Goal: Task Accomplishment & Management: Manage account settings

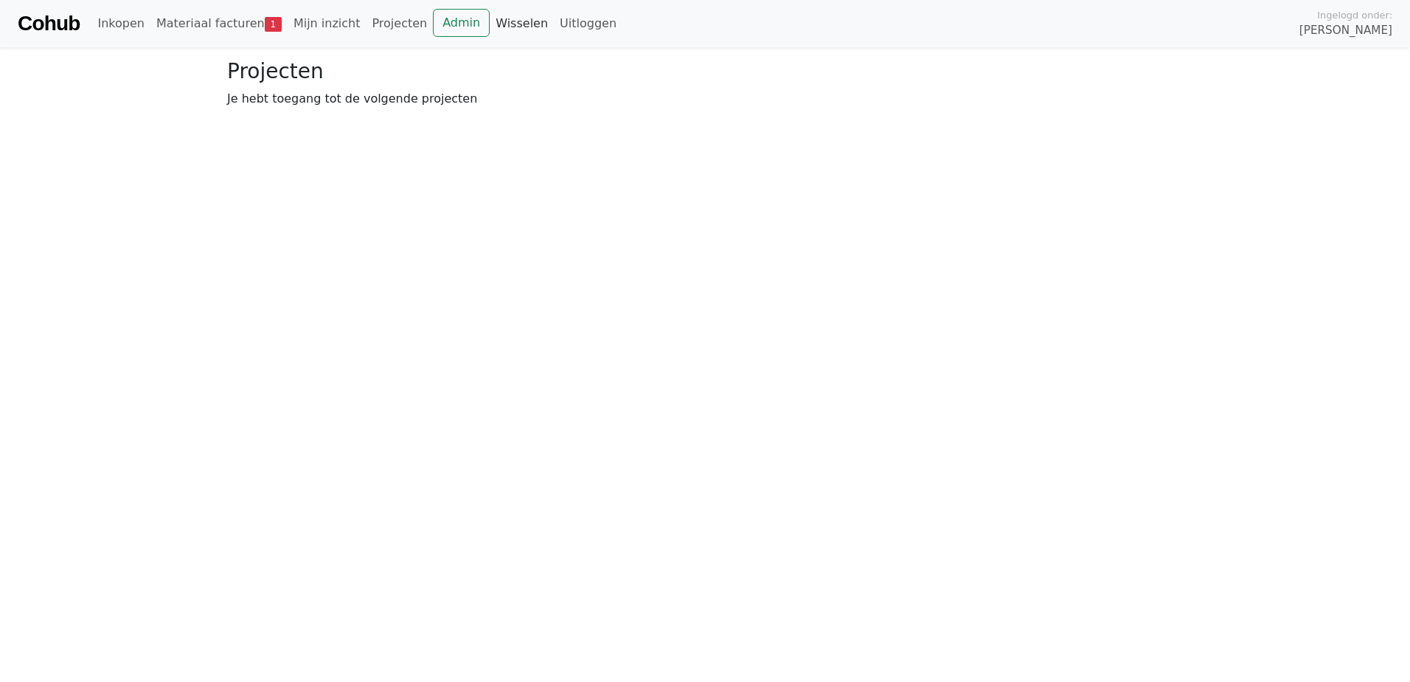
click at [493, 15] on link "Wisselen" at bounding box center [522, 24] width 64 height 30
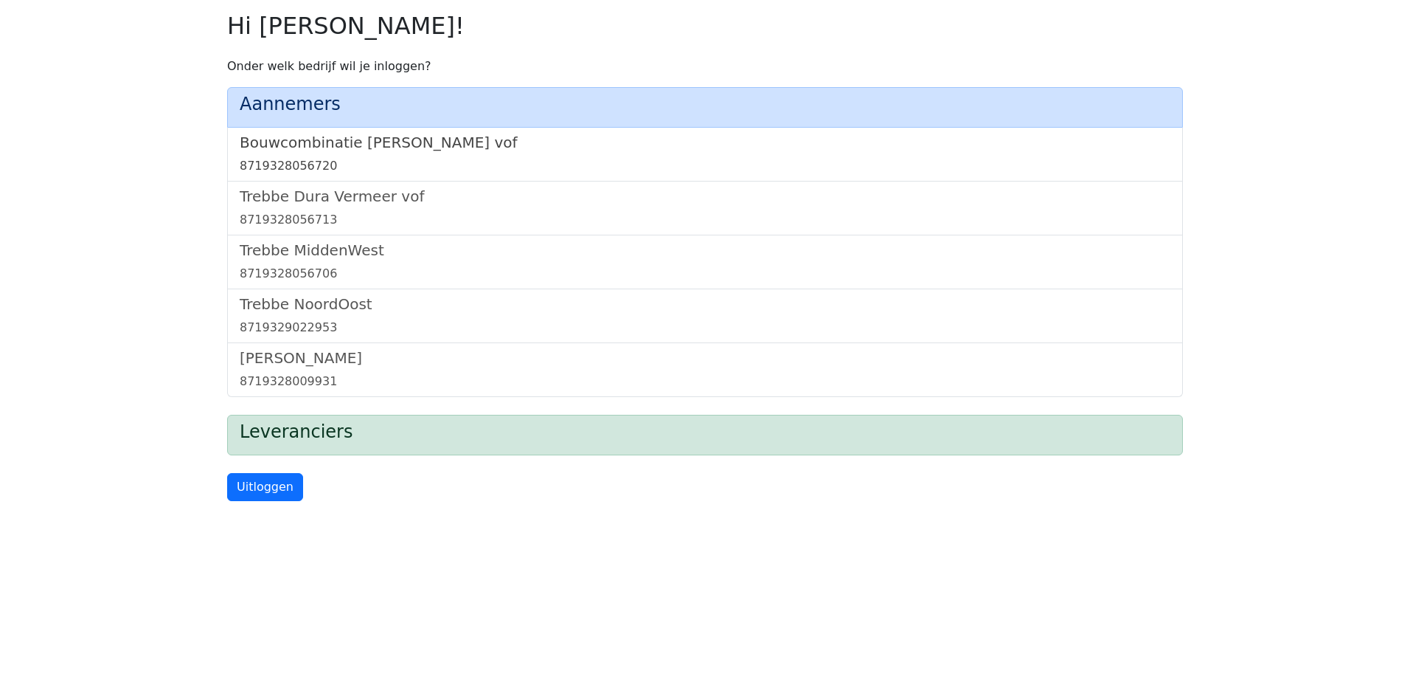
click at [366, 144] on h5 "Bouwcombinatie [PERSON_NAME] vof" at bounding box center [705, 143] width 931 height 18
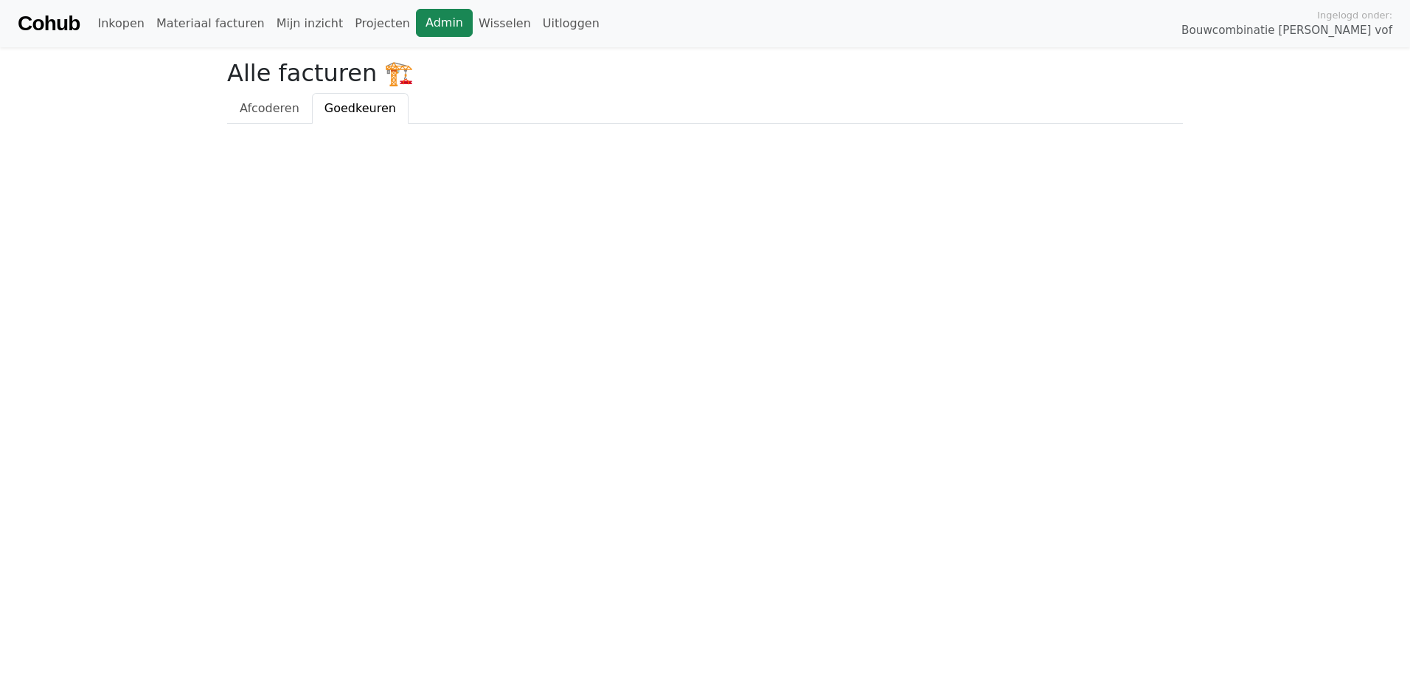
click at [416, 27] on link "Admin" at bounding box center [444, 23] width 57 height 28
click at [473, 18] on link "Wisselen" at bounding box center [505, 24] width 64 height 30
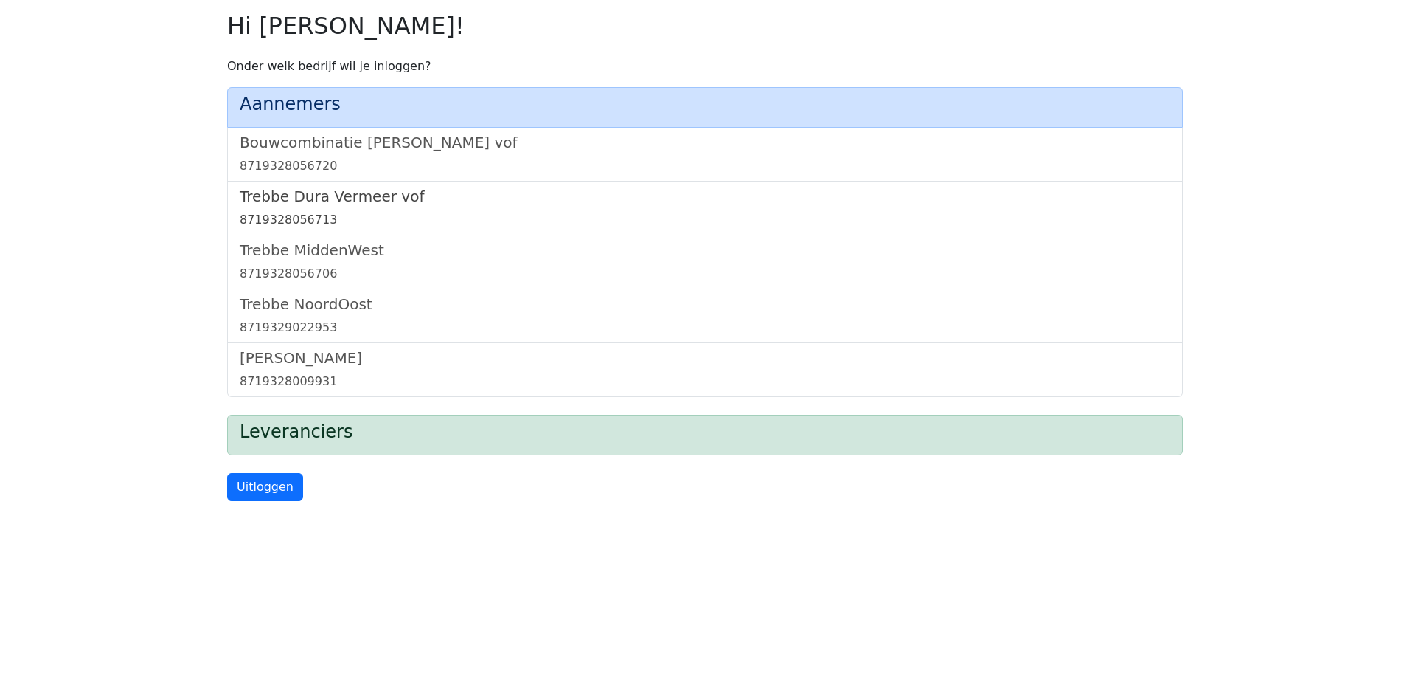
click at [344, 201] on h5 "Trebbe Dura Vermeer vof" at bounding box center [705, 196] width 931 height 18
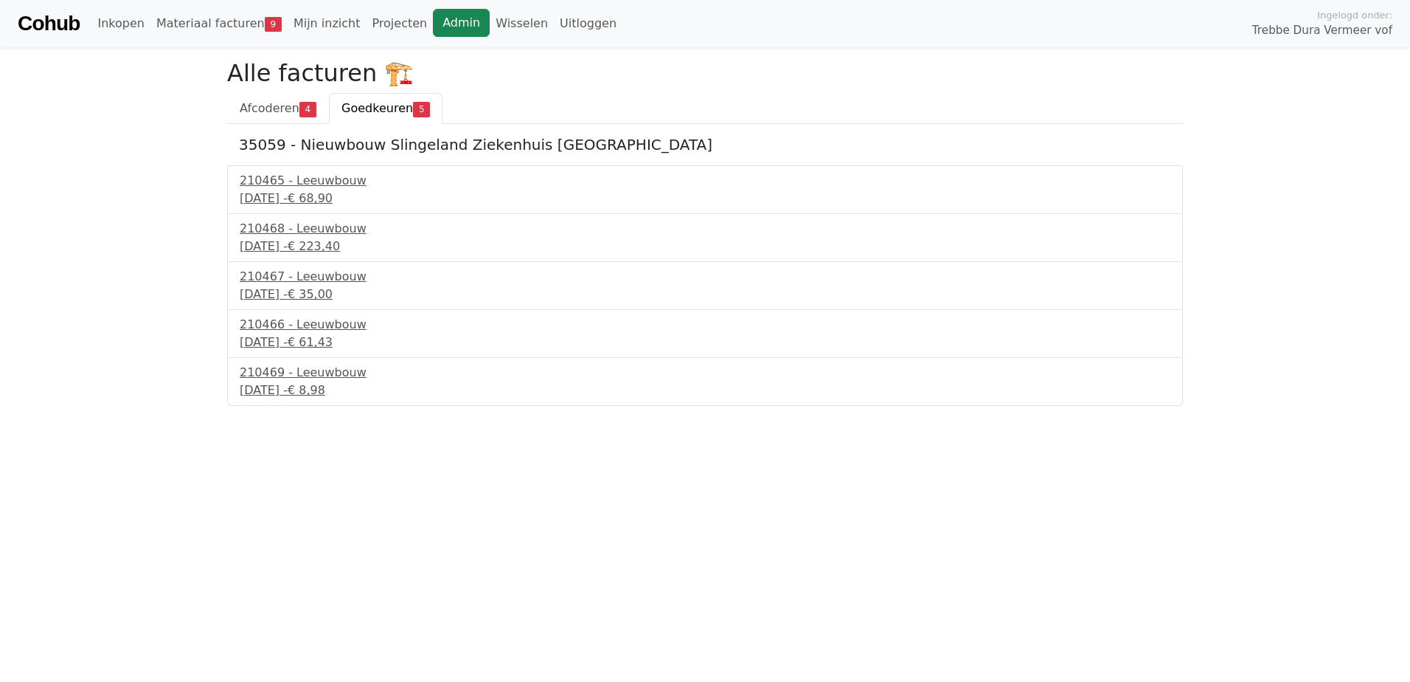
click at [433, 26] on link "Admin" at bounding box center [461, 23] width 57 height 28
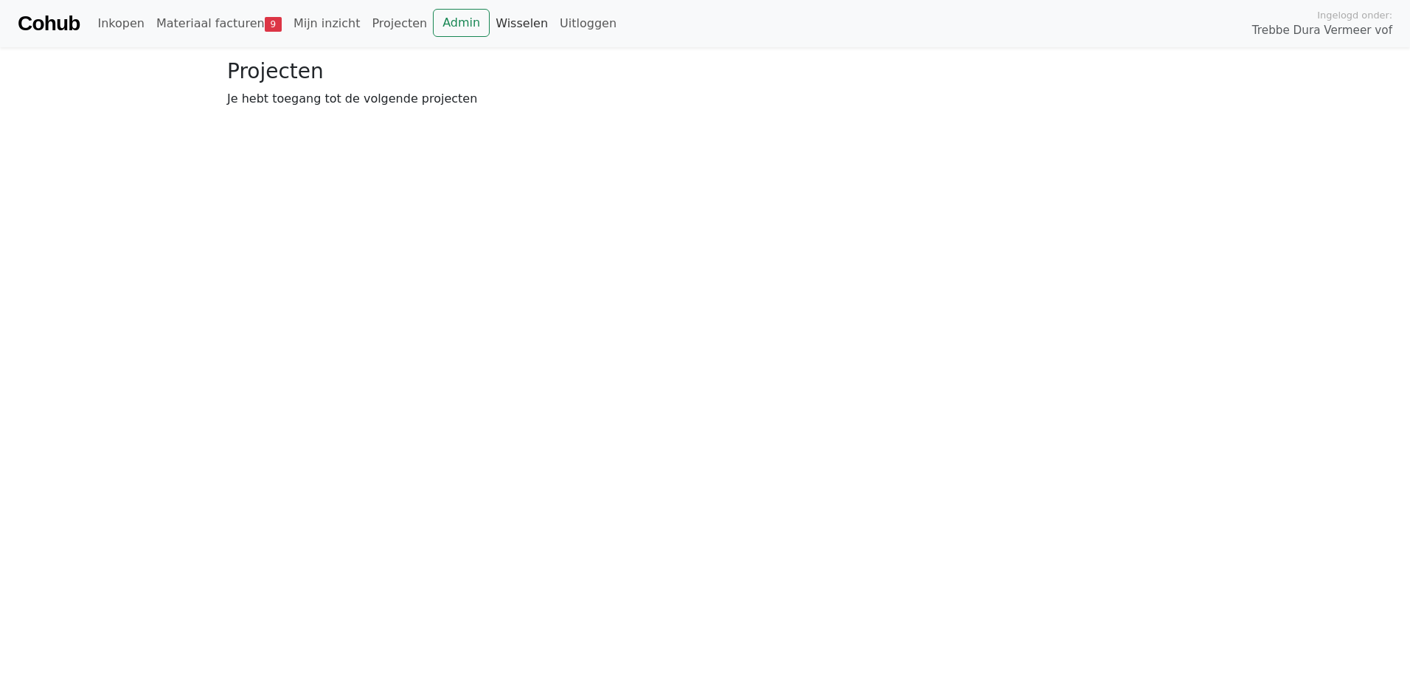
click at [490, 27] on link "Wisselen" at bounding box center [522, 24] width 64 height 30
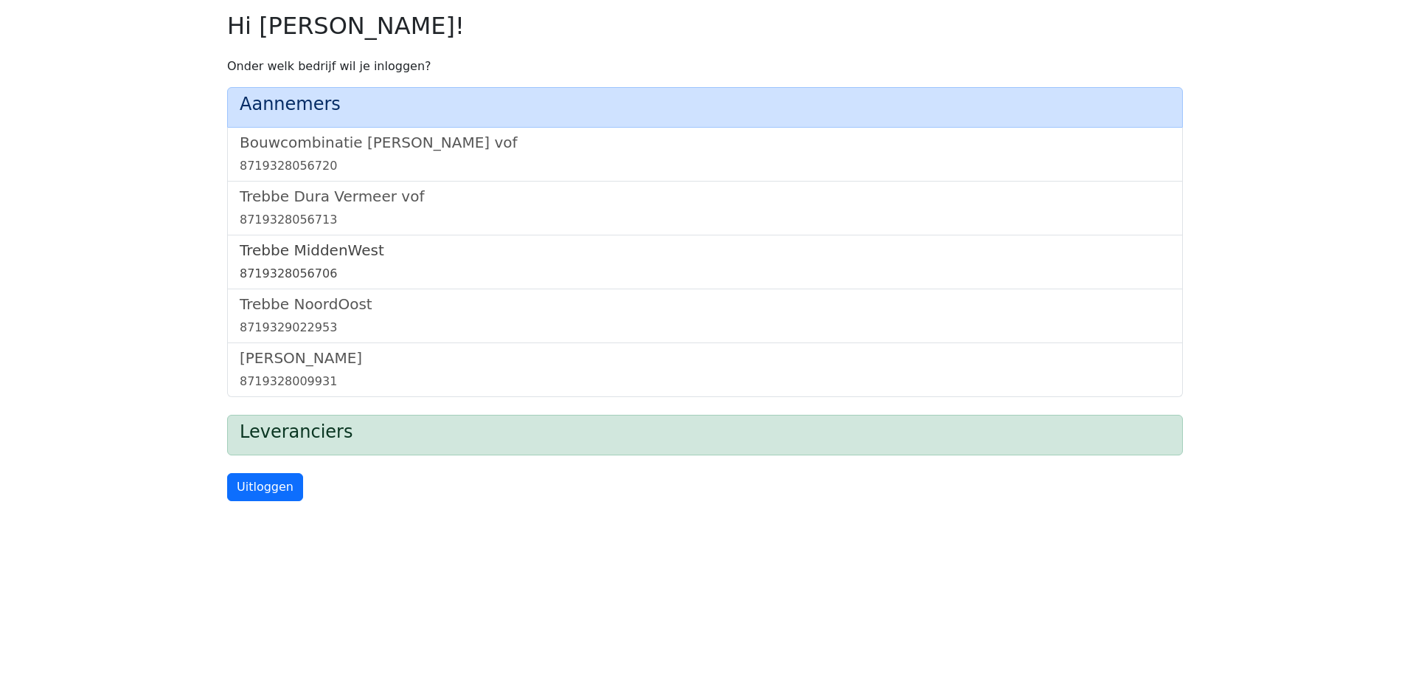
click at [333, 249] on h5 "Trebbe MiddenWest" at bounding box center [705, 250] width 931 height 18
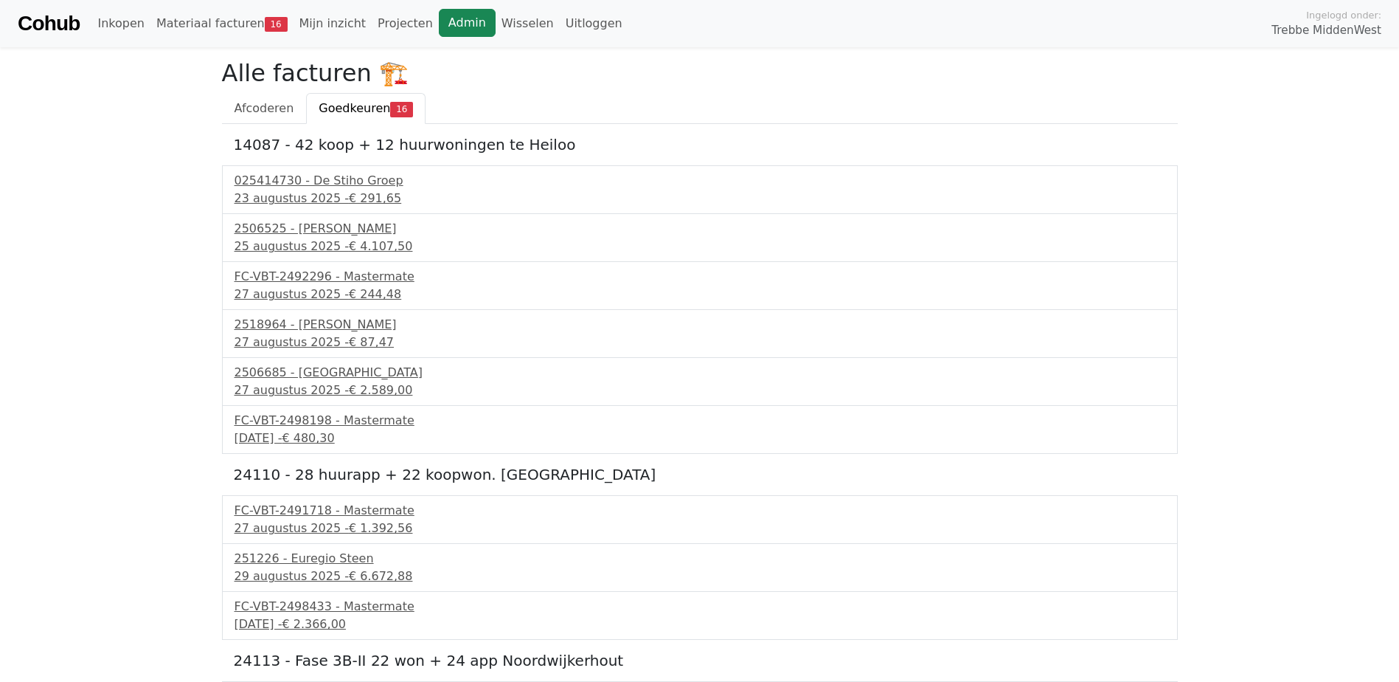
click at [439, 16] on link "Admin" at bounding box center [467, 23] width 57 height 28
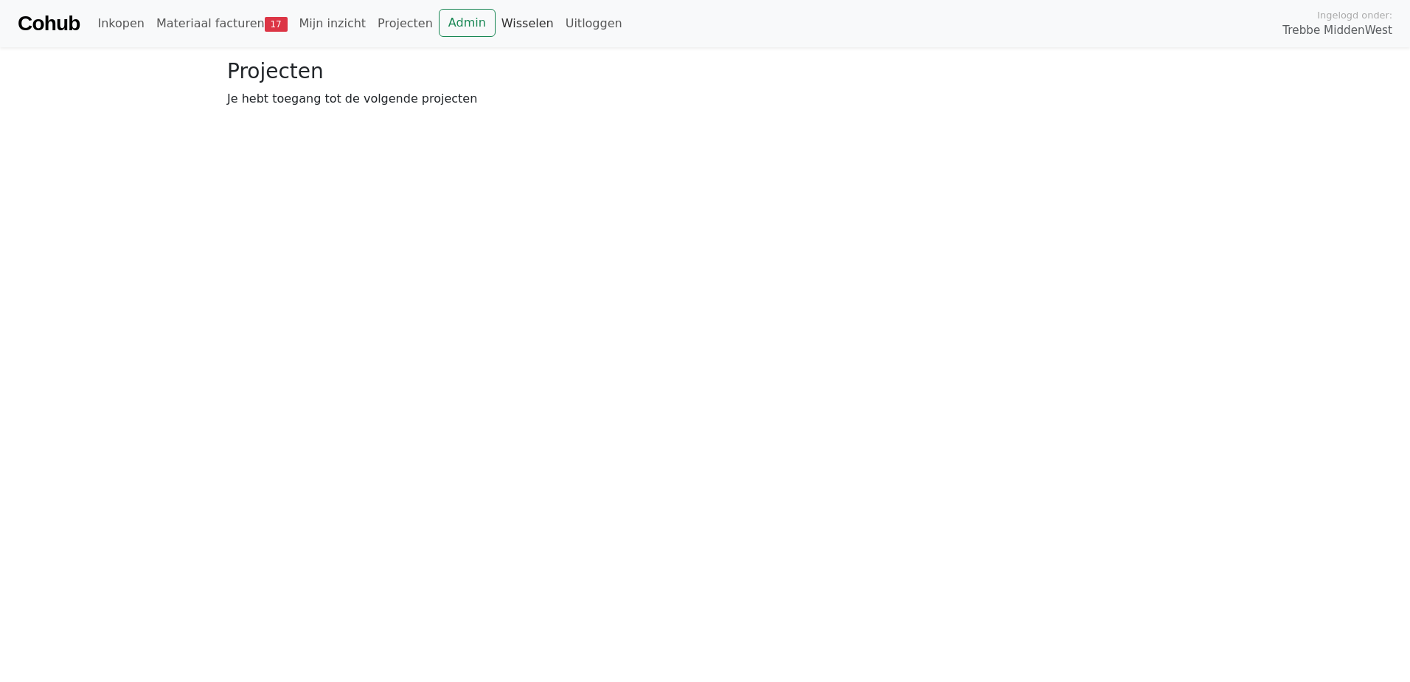
click at [496, 17] on link "Wisselen" at bounding box center [528, 24] width 64 height 30
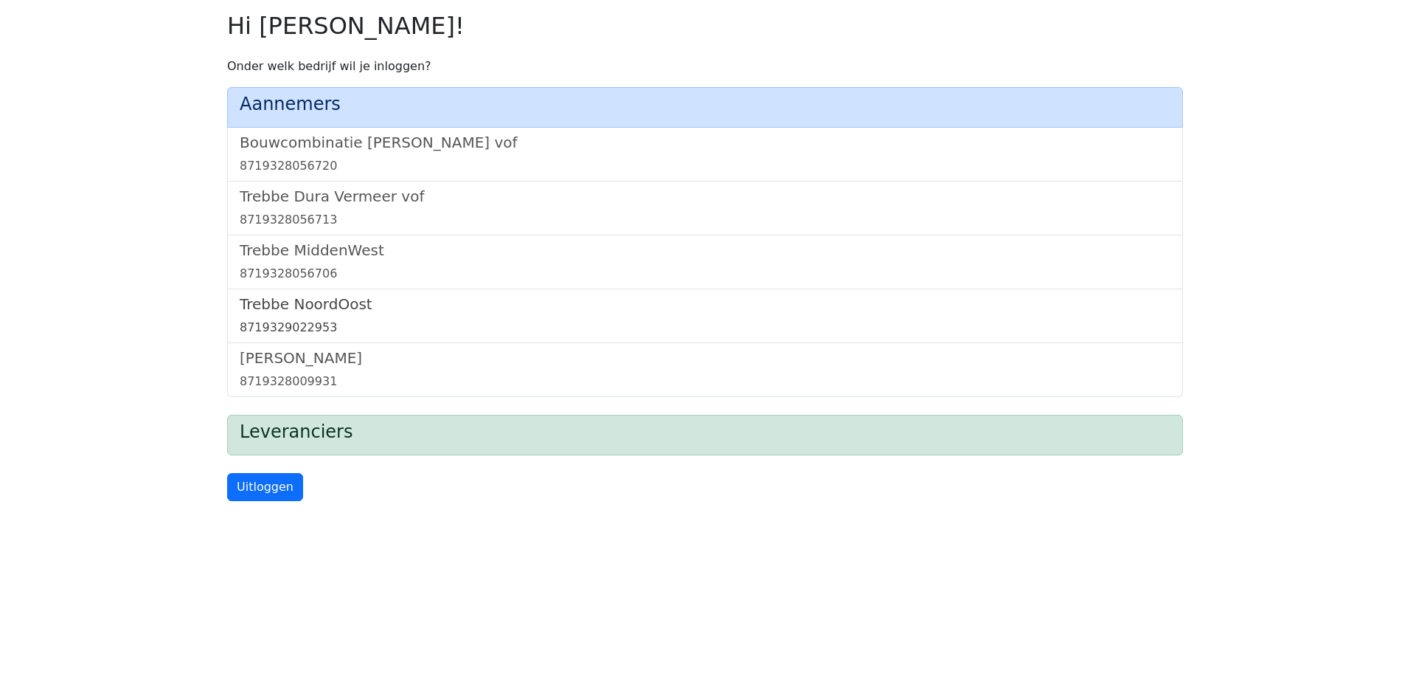
click at [278, 315] on link "Trebbe NoordOost 8719329022953" at bounding box center [705, 315] width 931 height 41
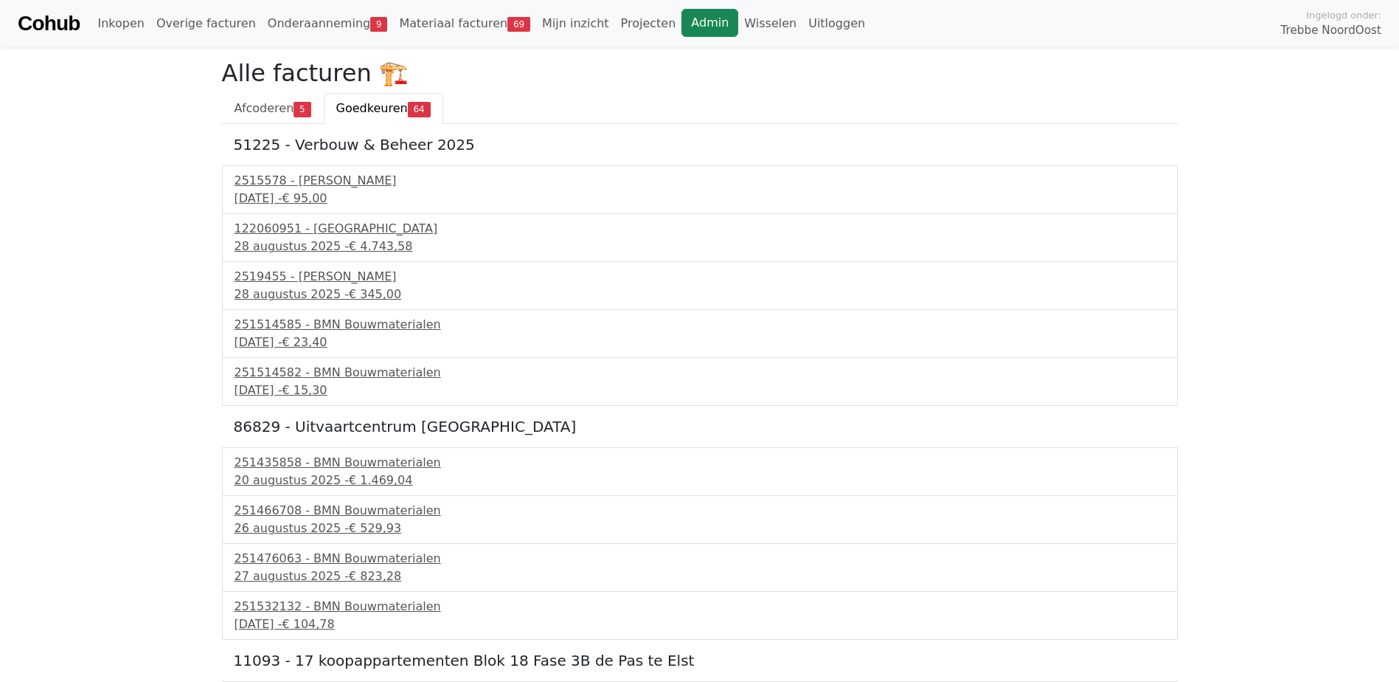
click at [682, 29] on link "Admin" at bounding box center [710, 23] width 57 height 28
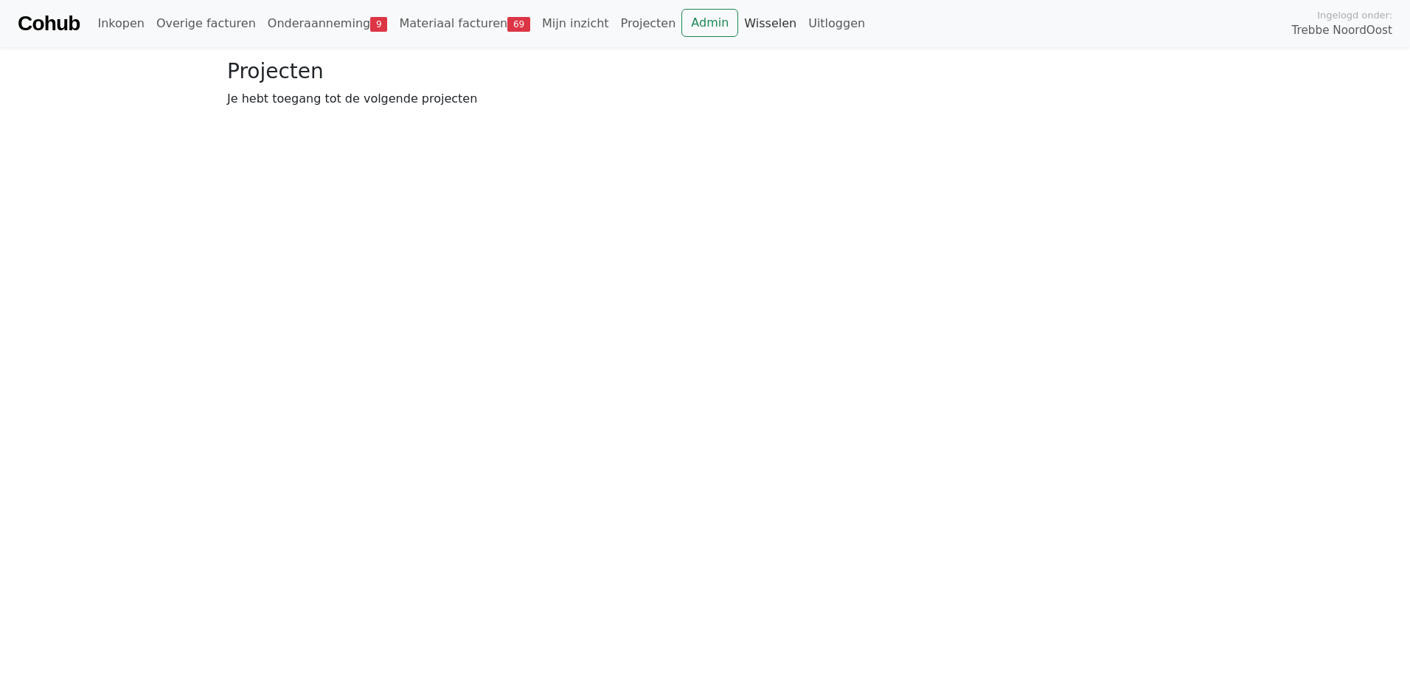
click at [738, 19] on link "Wisselen" at bounding box center [770, 24] width 64 height 30
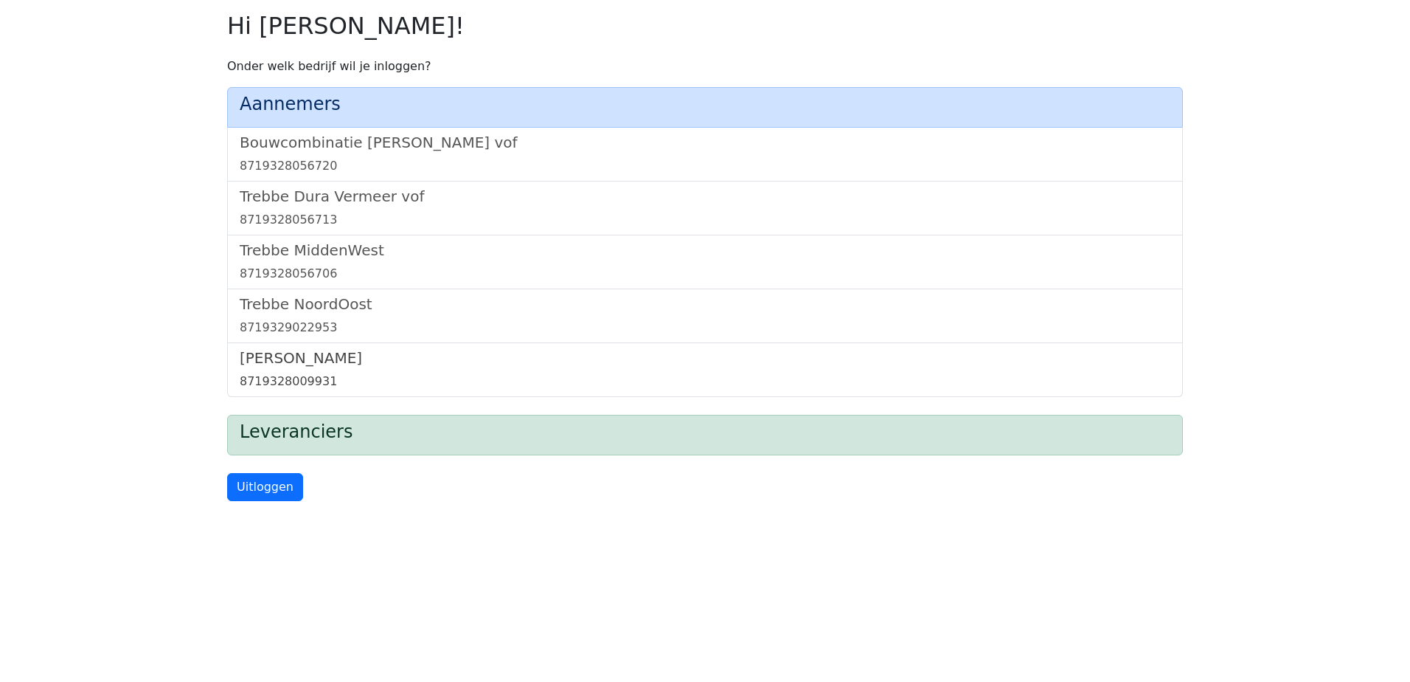
click at [274, 360] on h5 "[PERSON_NAME]" at bounding box center [705, 358] width 931 height 18
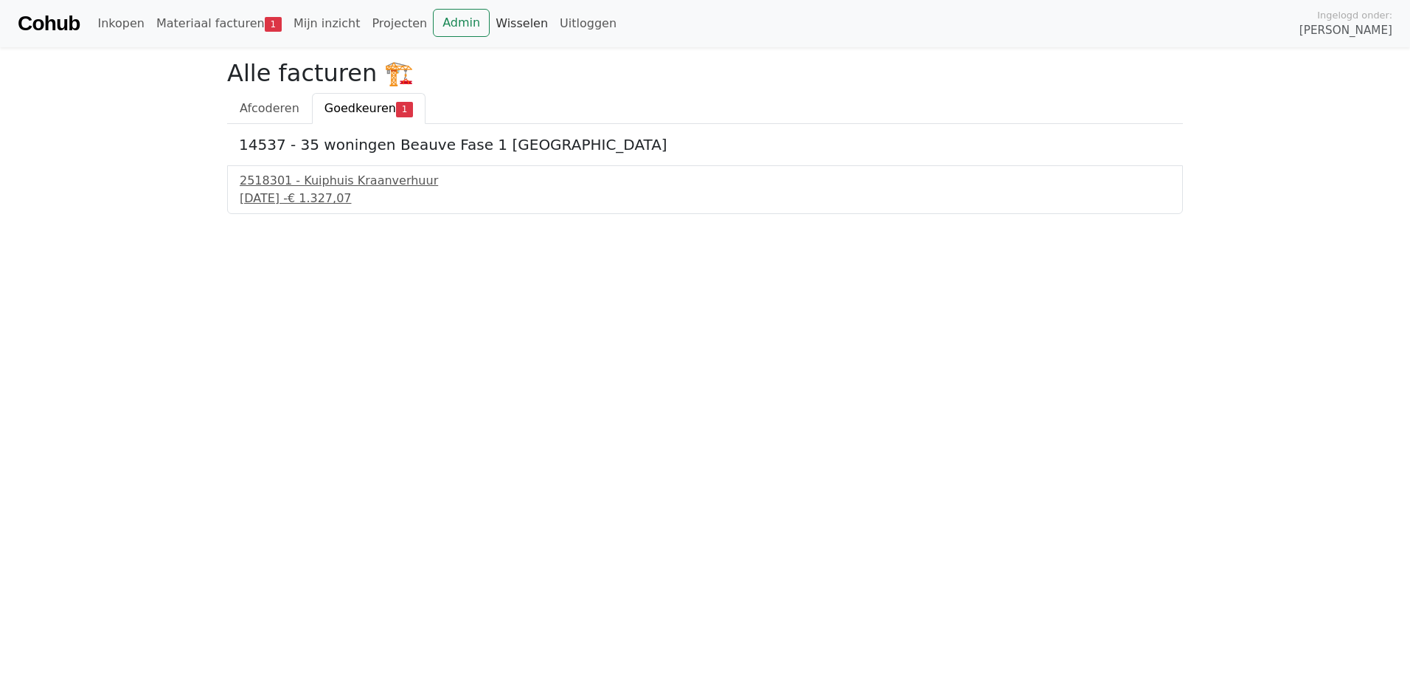
click at [494, 22] on link "Wisselen" at bounding box center [522, 24] width 64 height 30
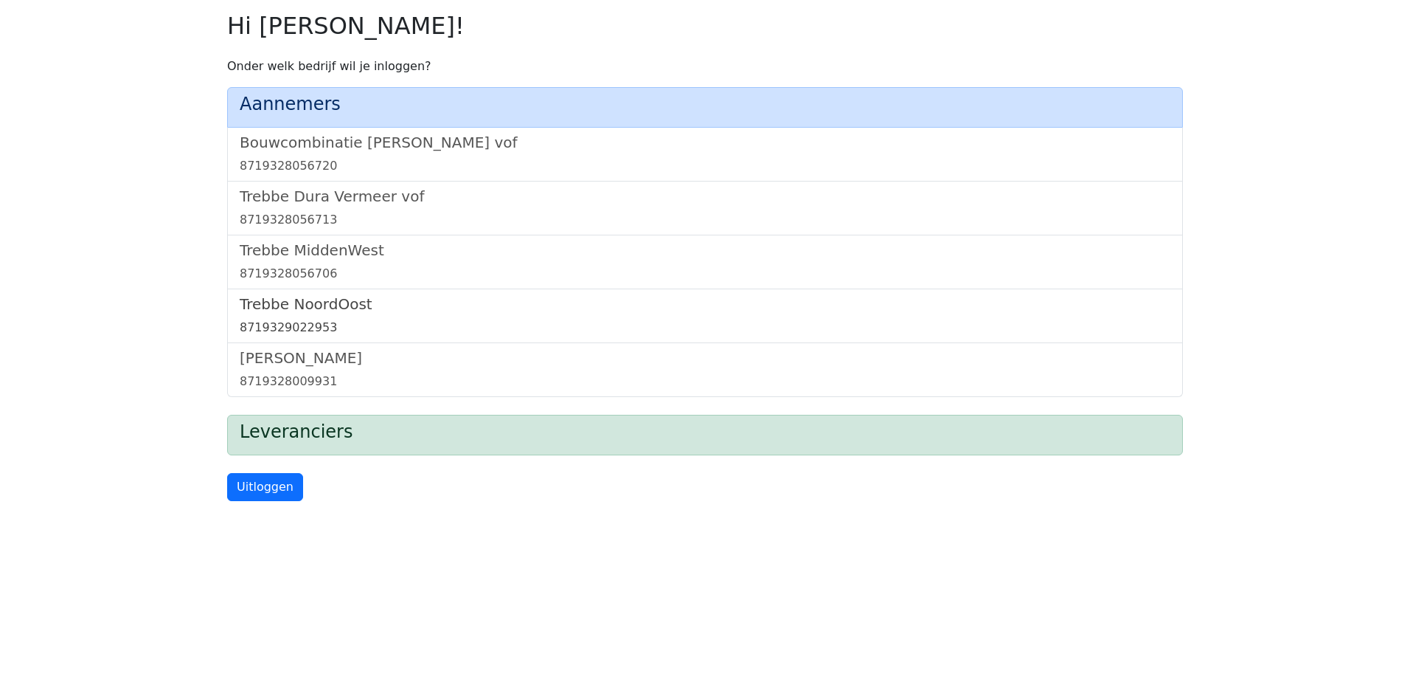
click at [323, 303] on h5 "Trebbe NoordOost" at bounding box center [705, 304] width 931 height 18
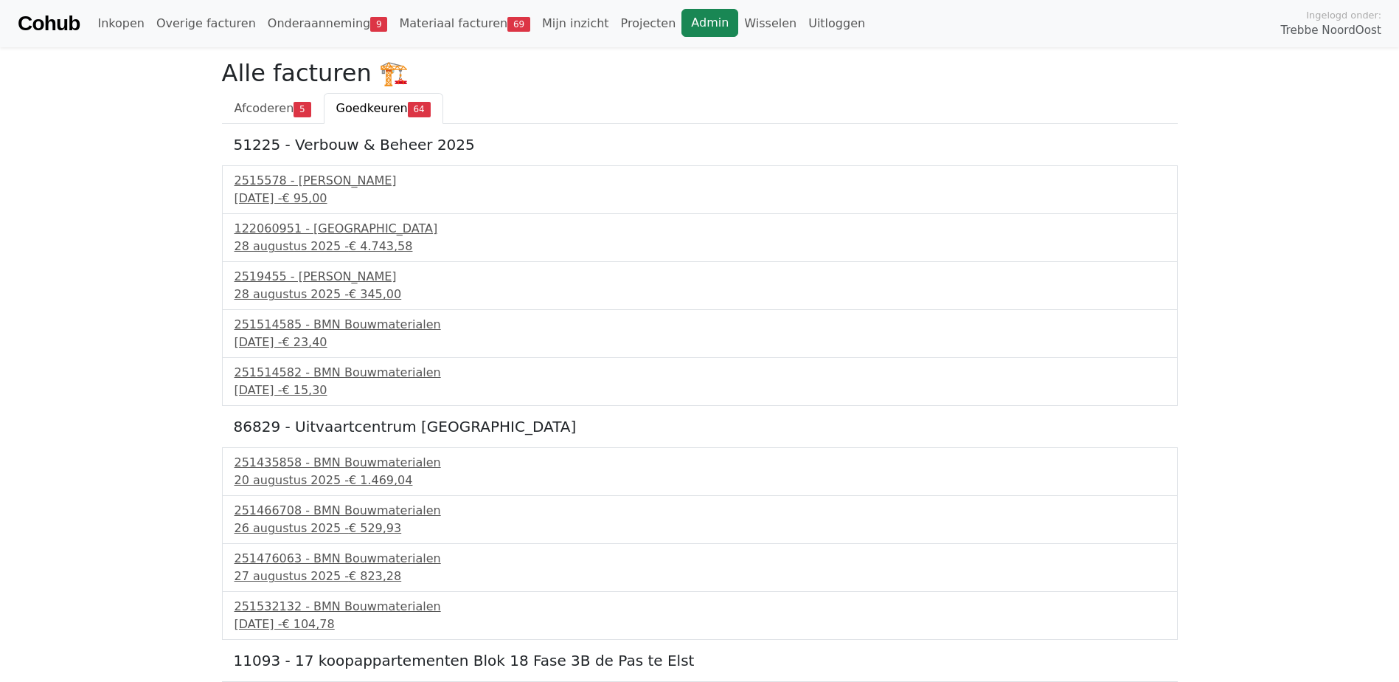
click at [682, 30] on link "Admin" at bounding box center [710, 23] width 57 height 28
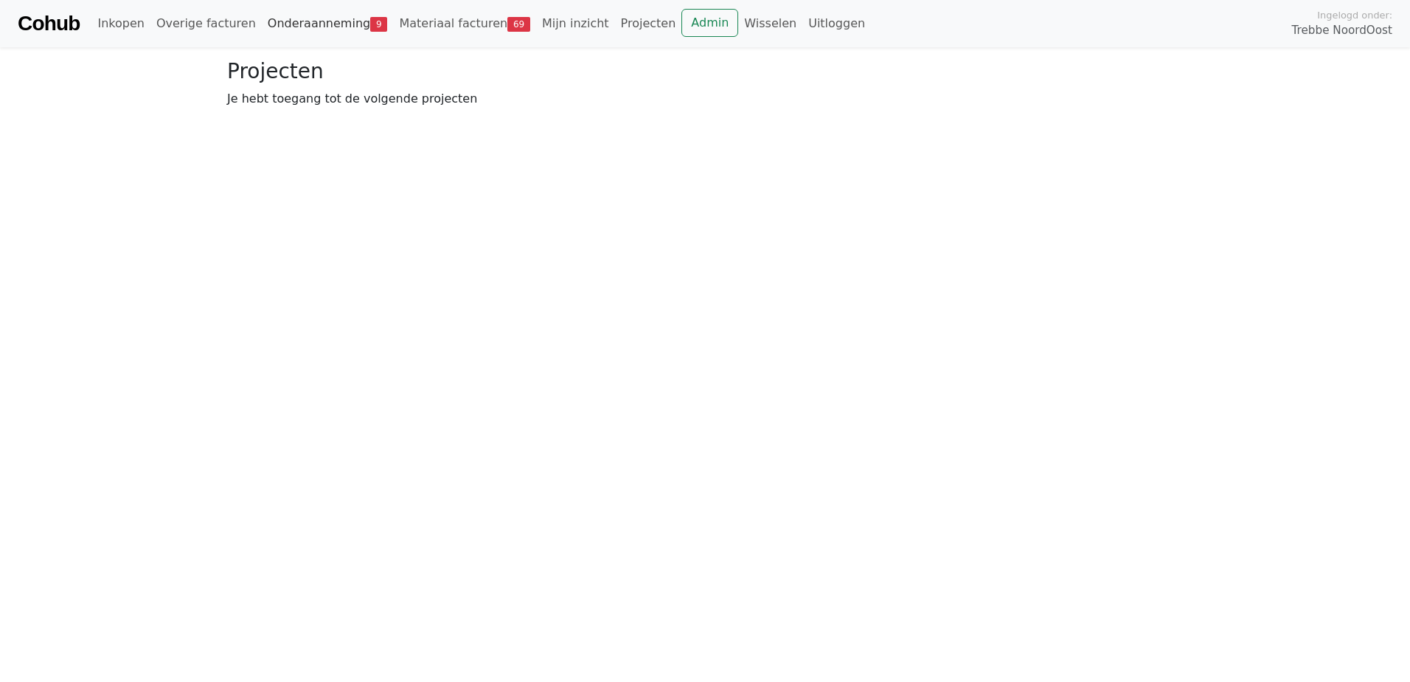
click at [287, 19] on link "Onderaanneming 9" at bounding box center [328, 24] width 132 height 30
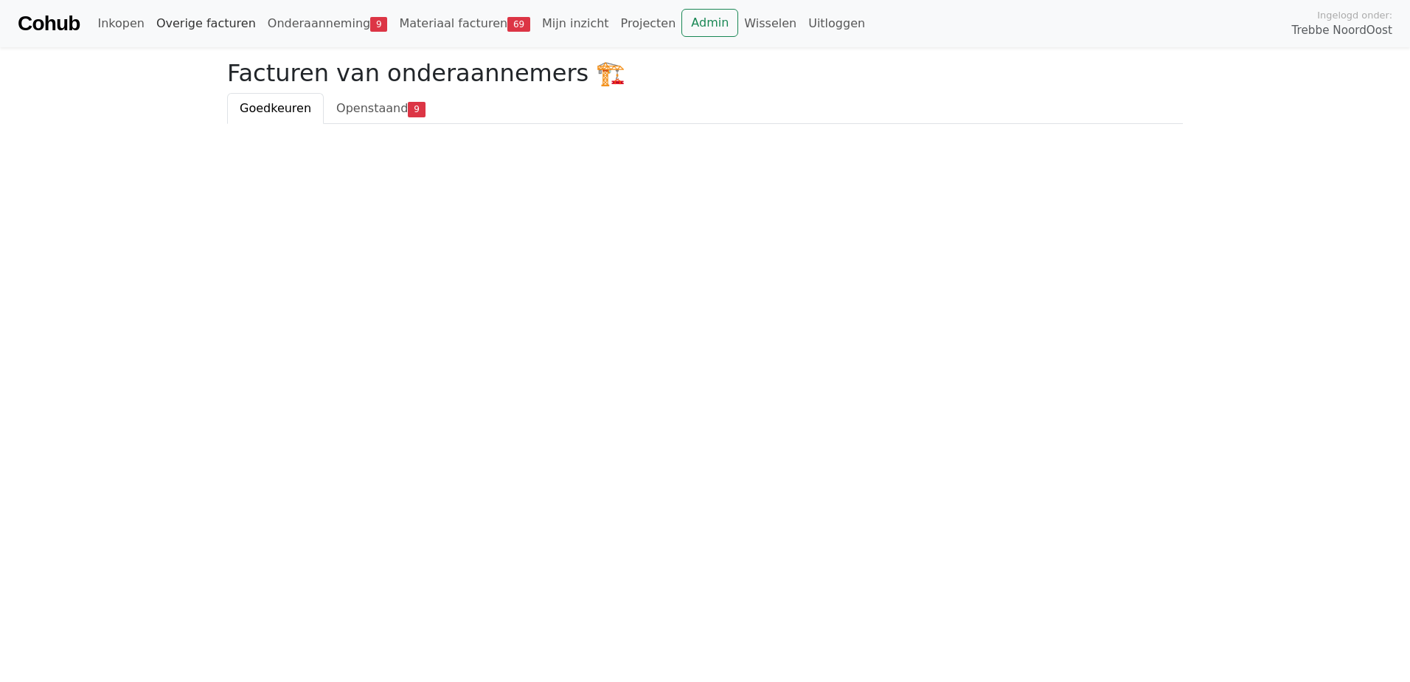
click at [184, 27] on link "Overige facturen" at bounding box center [205, 24] width 111 height 30
click at [355, 105] on link "Bij beslissers" at bounding box center [377, 108] width 102 height 31
drag, startPoint x: 271, startPoint y: 113, endPoint x: 257, endPoint y: 97, distance: 21.9
click at [271, 112] on link "Actie vereist" at bounding box center [276, 108] width 99 height 31
click at [295, 23] on link "Onderaanneming 9" at bounding box center [328, 24] width 132 height 30
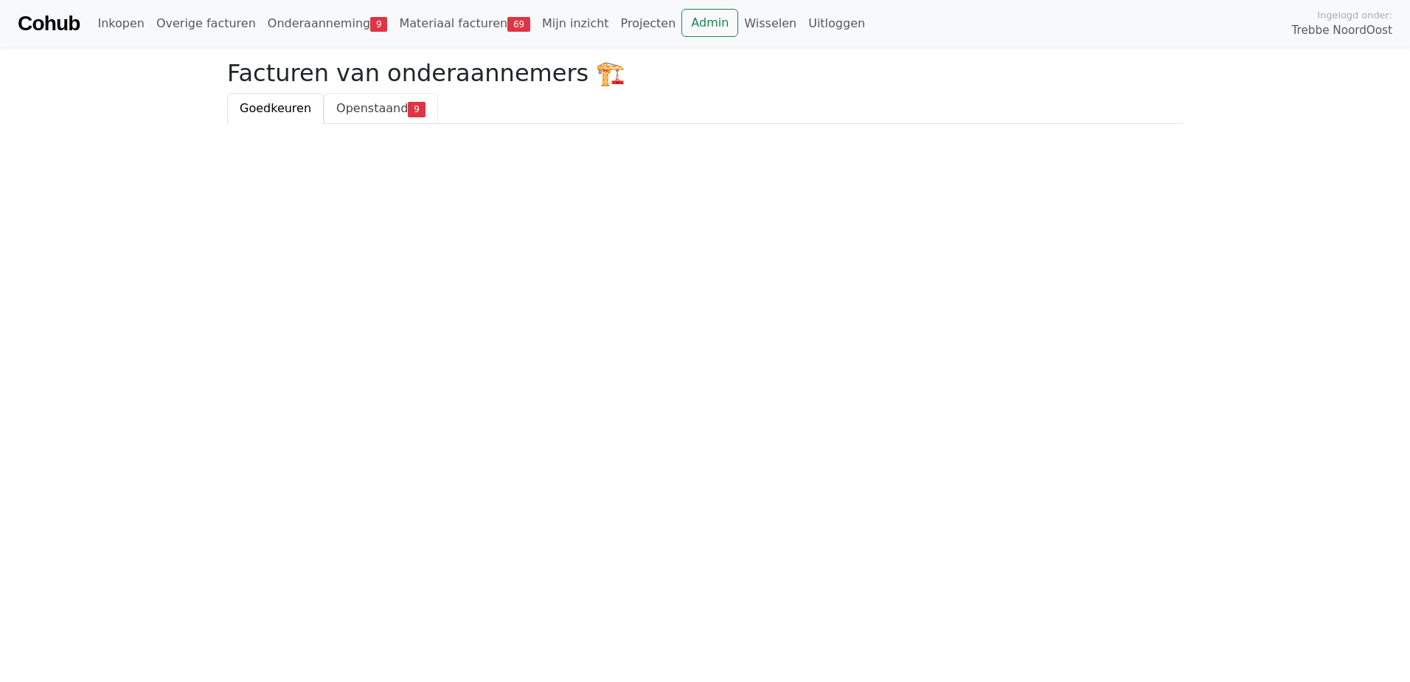
click at [361, 106] on span "Openstaand" at bounding box center [372, 108] width 72 height 14
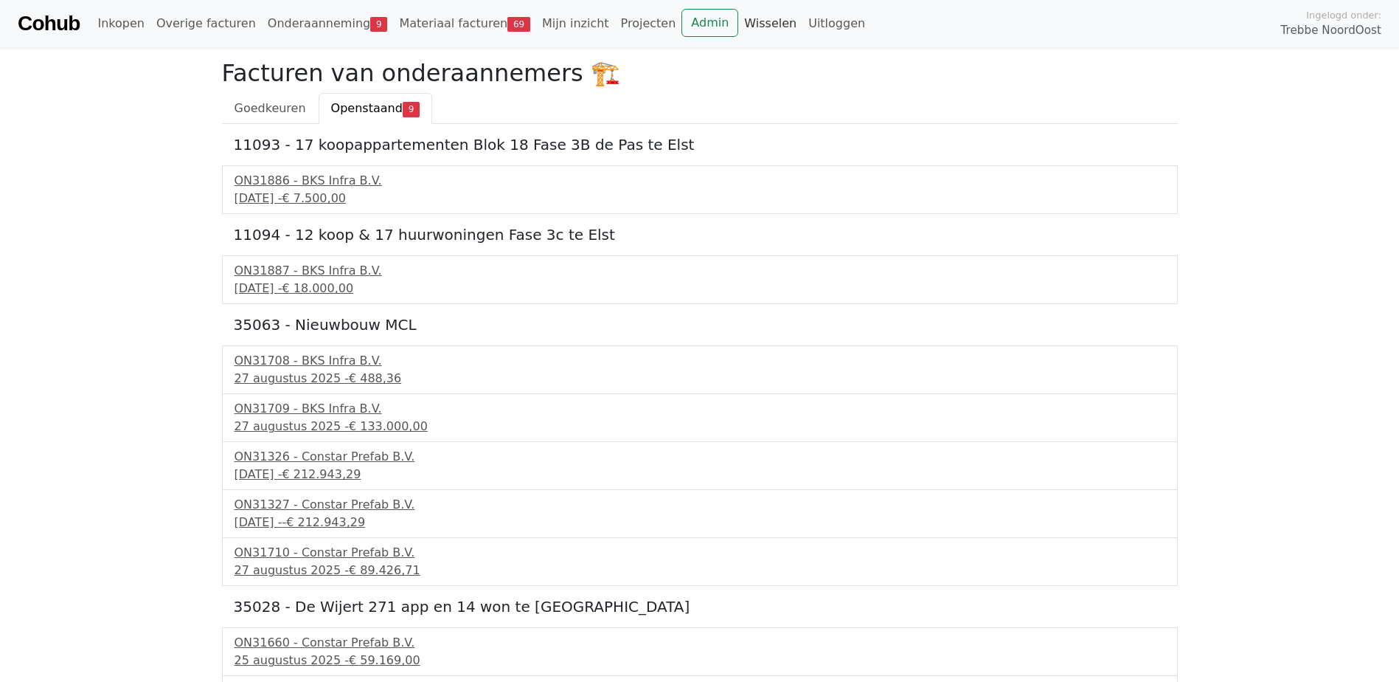
click at [738, 21] on link "Wisselen" at bounding box center [770, 24] width 64 height 30
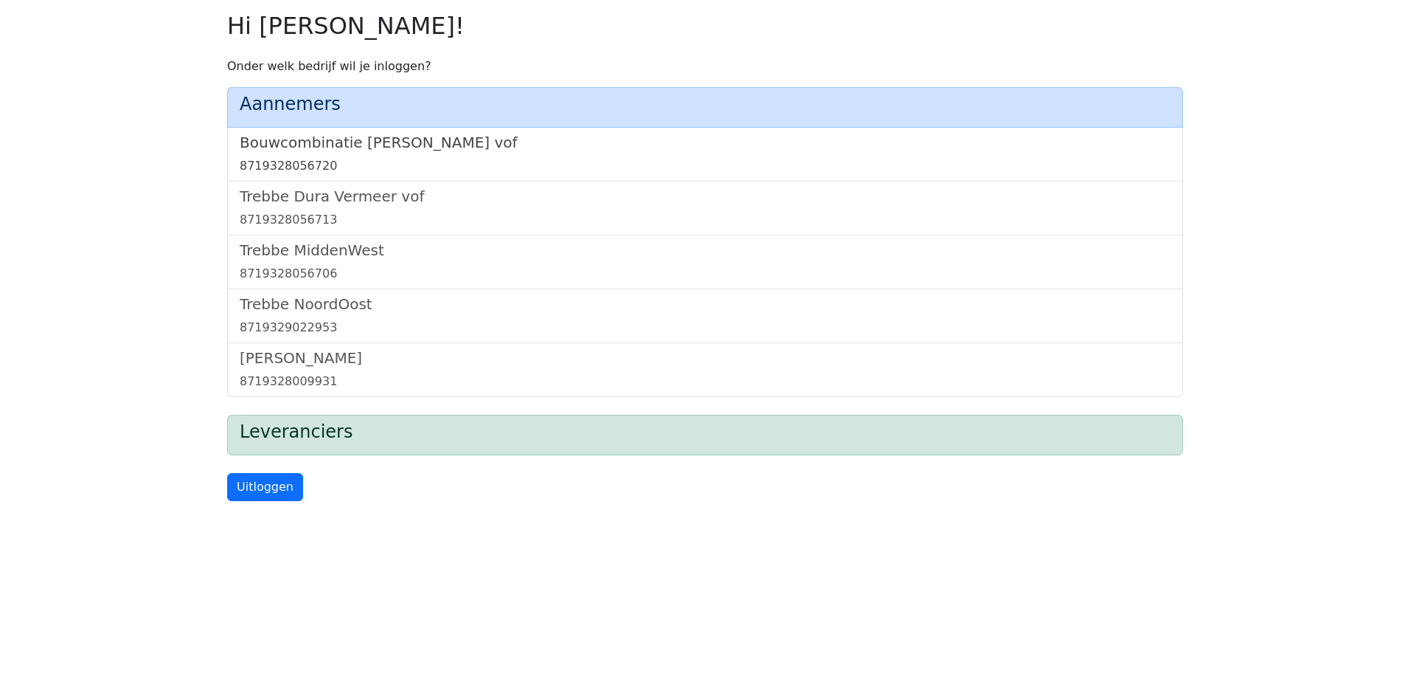
click at [431, 137] on h5 "Bouwcombinatie [PERSON_NAME] vof" at bounding box center [705, 143] width 931 height 18
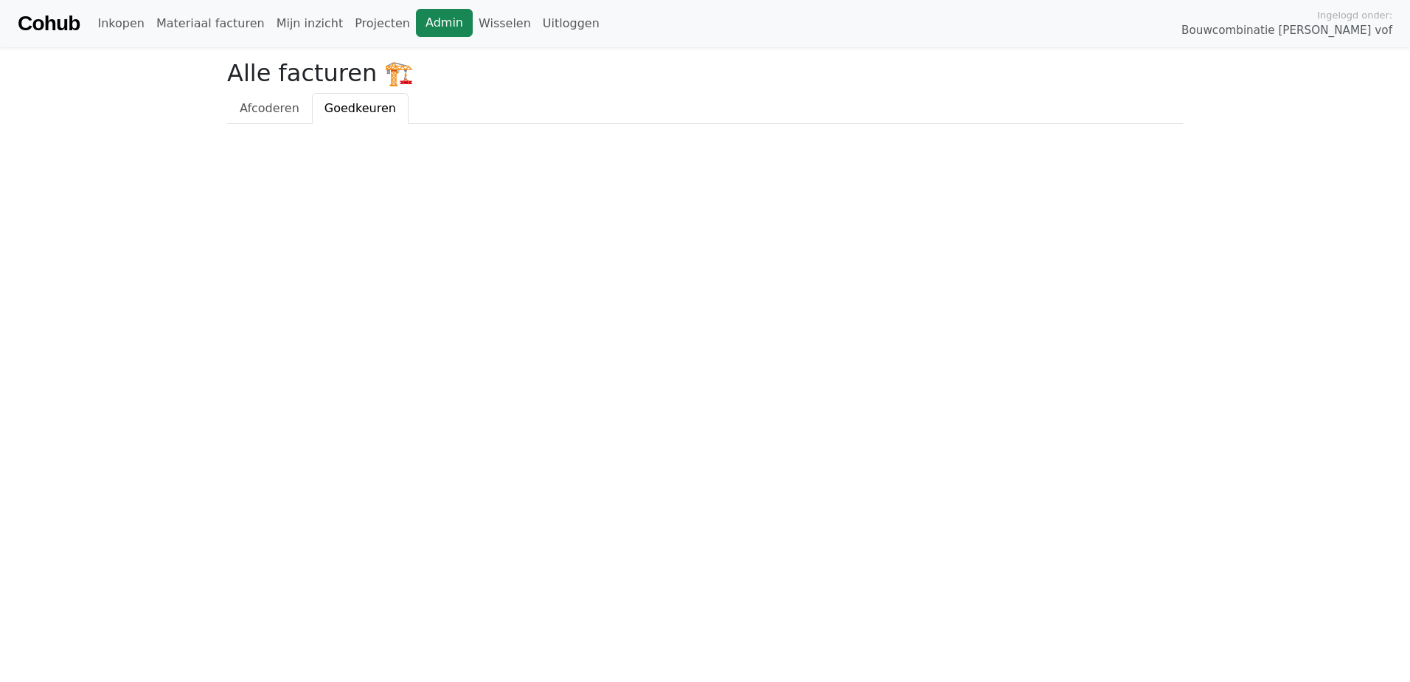
click at [416, 28] on link "Admin" at bounding box center [444, 23] width 57 height 28
drag, startPoint x: 458, startPoint y: 19, endPoint x: 463, endPoint y: 26, distance: 8.0
click at [473, 20] on link "Wisselen" at bounding box center [505, 24] width 64 height 30
